Goal: Task Accomplishment & Management: Use online tool/utility

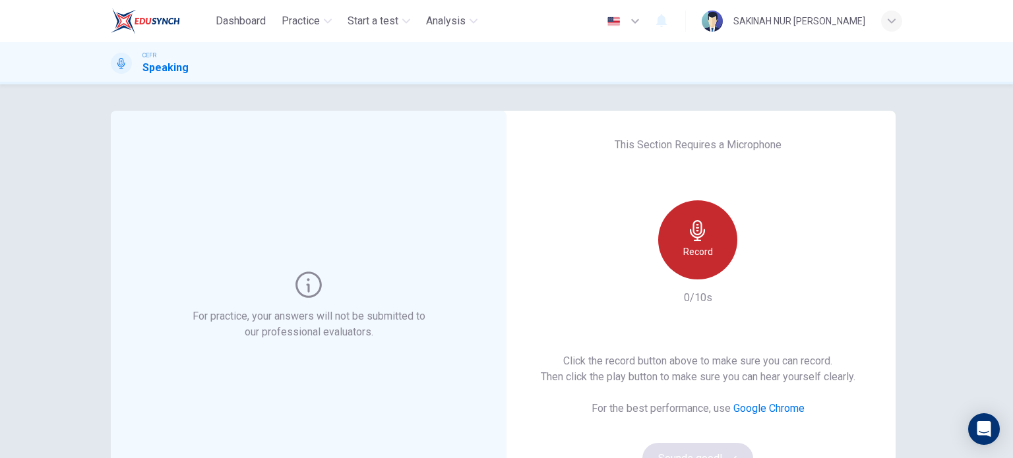
click at [694, 247] on h6 "Record" at bounding box center [698, 252] width 30 height 16
click at [694, 247] on h6 "Stop" at bounding box center [698, 252] width 20 height 16
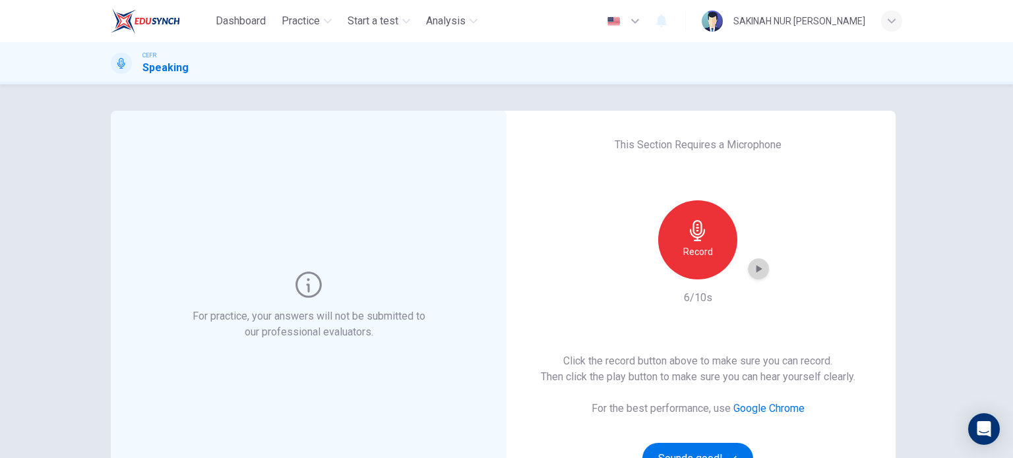
click at [756, 269] on icon "button" at bounding box center [759, 269] width 6 height 8
click at [706, 255] on h6 "Record" at bounding box center [698, 252] width 30 height 16
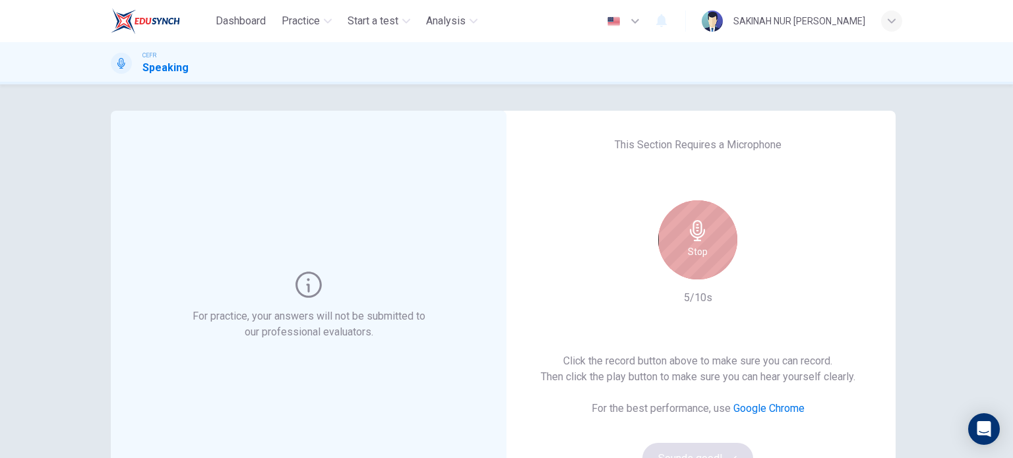
click at [706, 255] on div "Stop" at bounding box center [697, 239] width 79 height 79
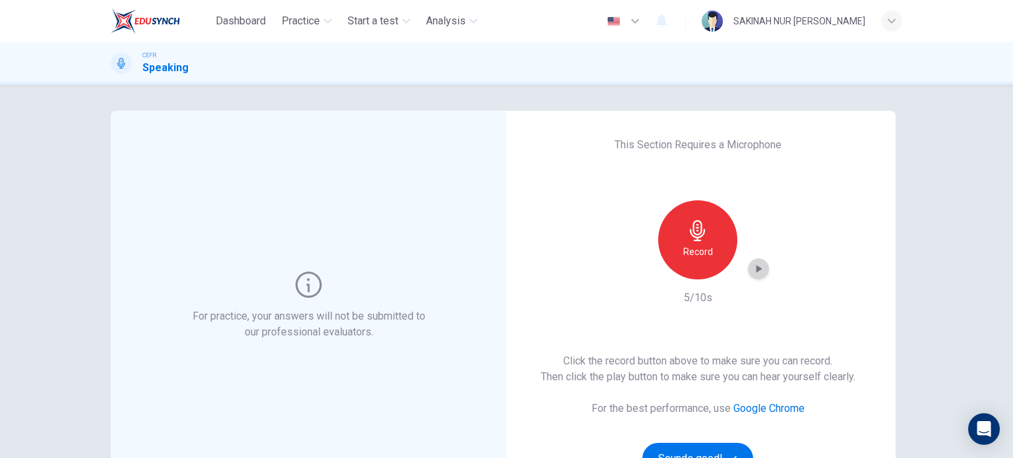
click at [753, 261] on div "button" at bounding box center [758, 268] width 21 height 21
click at [757, 266] on icon "button" at bounding box center [758, 268] width 13 height 13
click at [752, 267] on icon "button" at bounding box center [758, 268] width 13 height 13
